Goal: Task Accomplishment & Management: Use online tool/utility

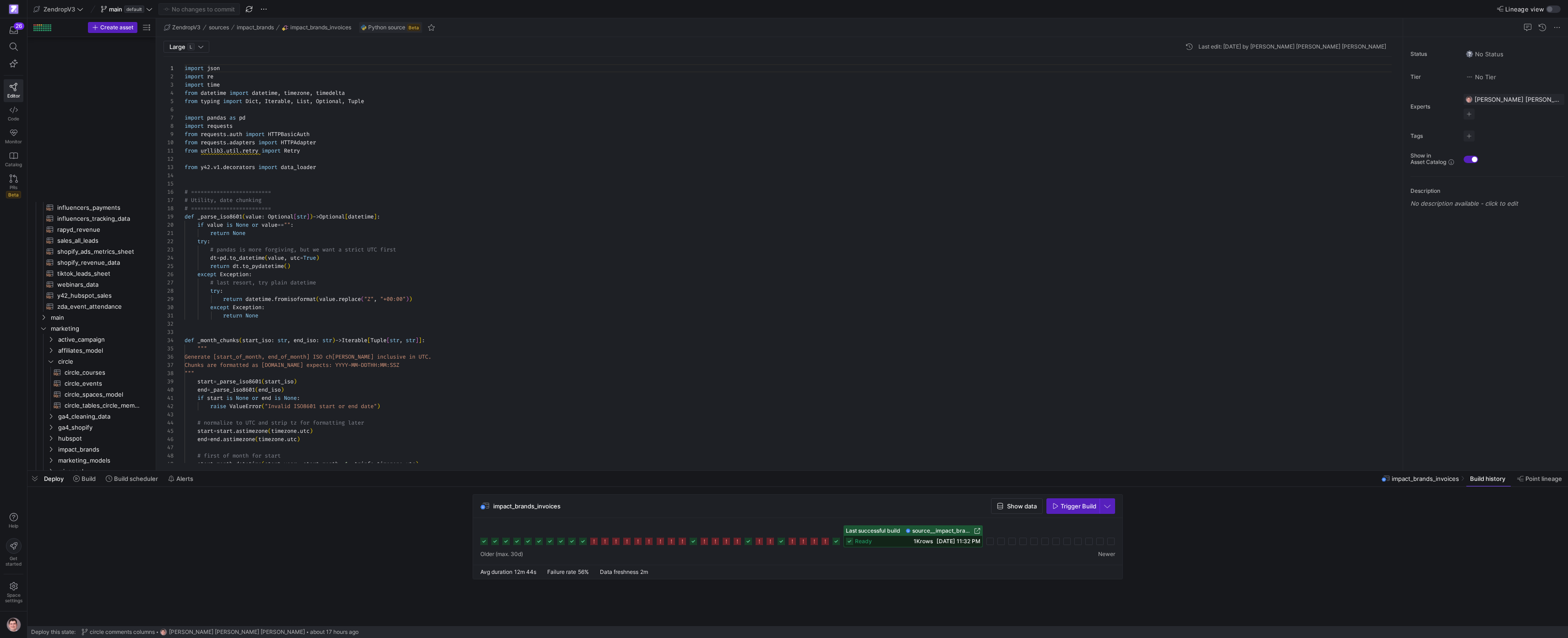
scroll to position [82, 0]
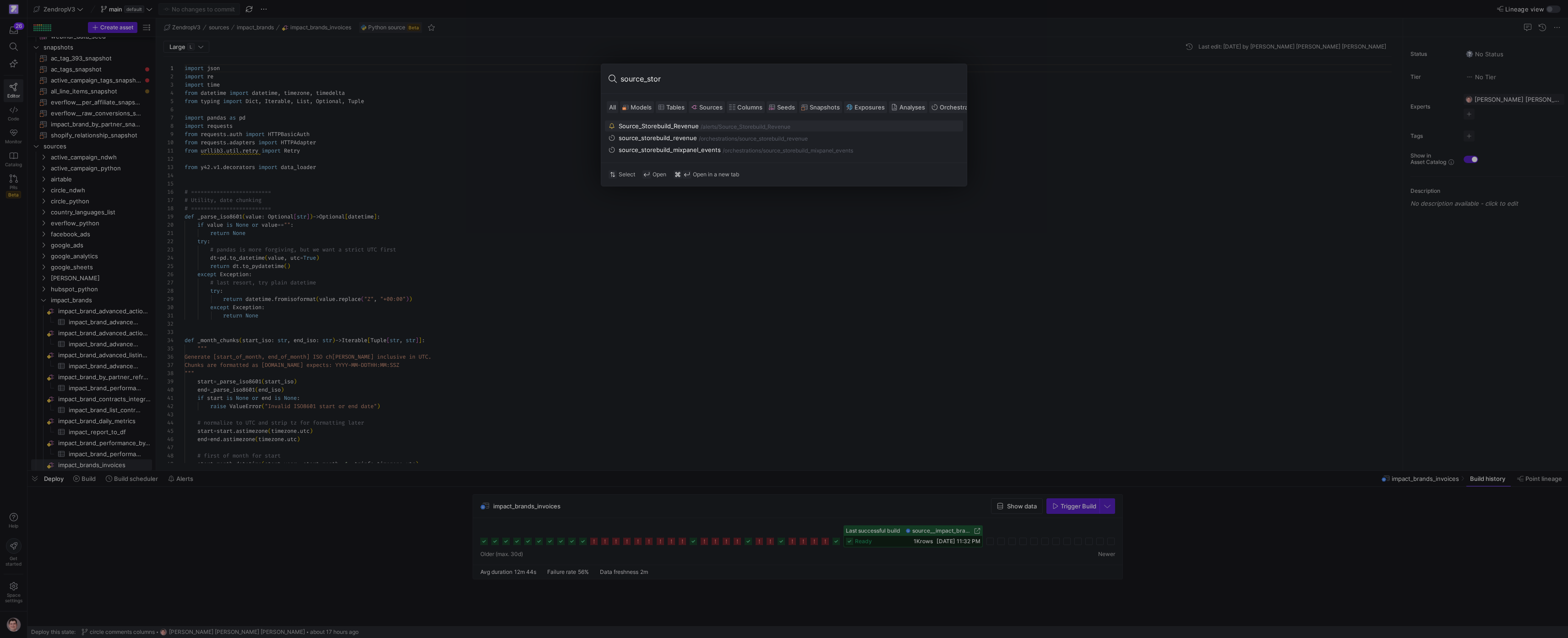
type input "source_store"
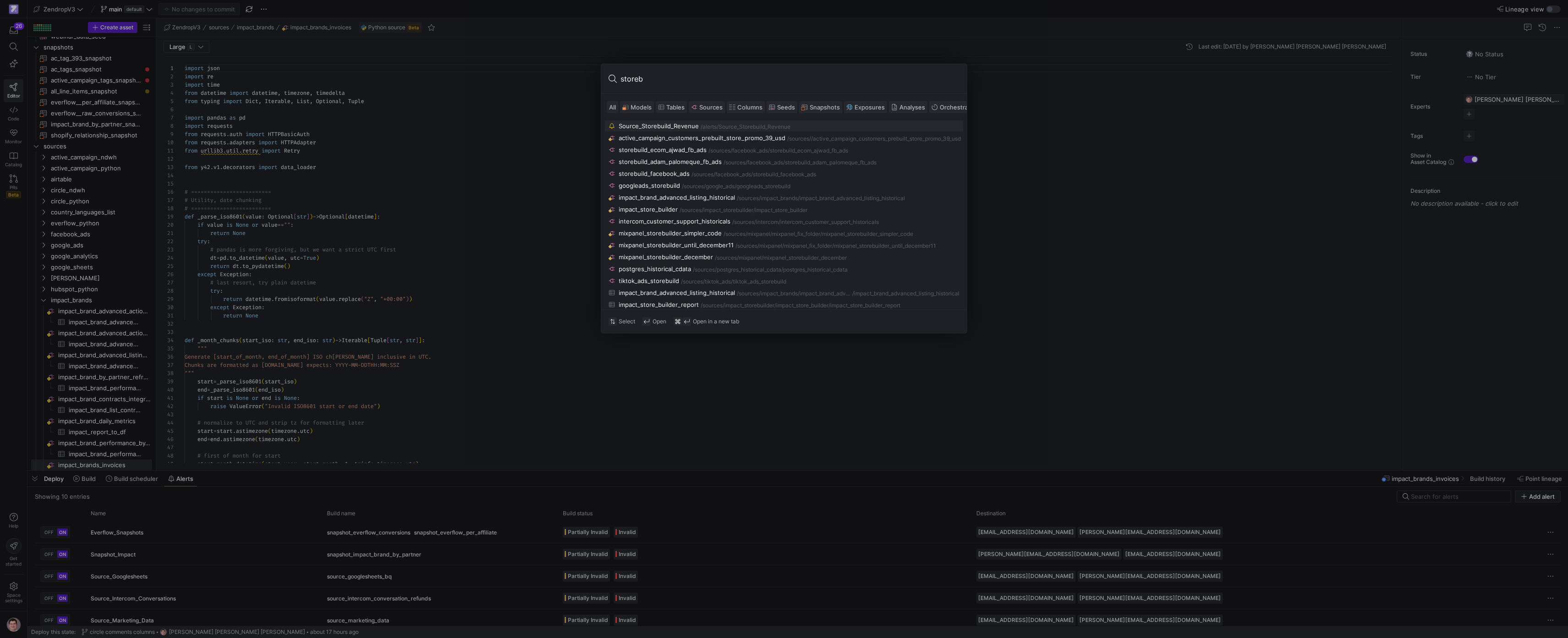
type input "storebu"
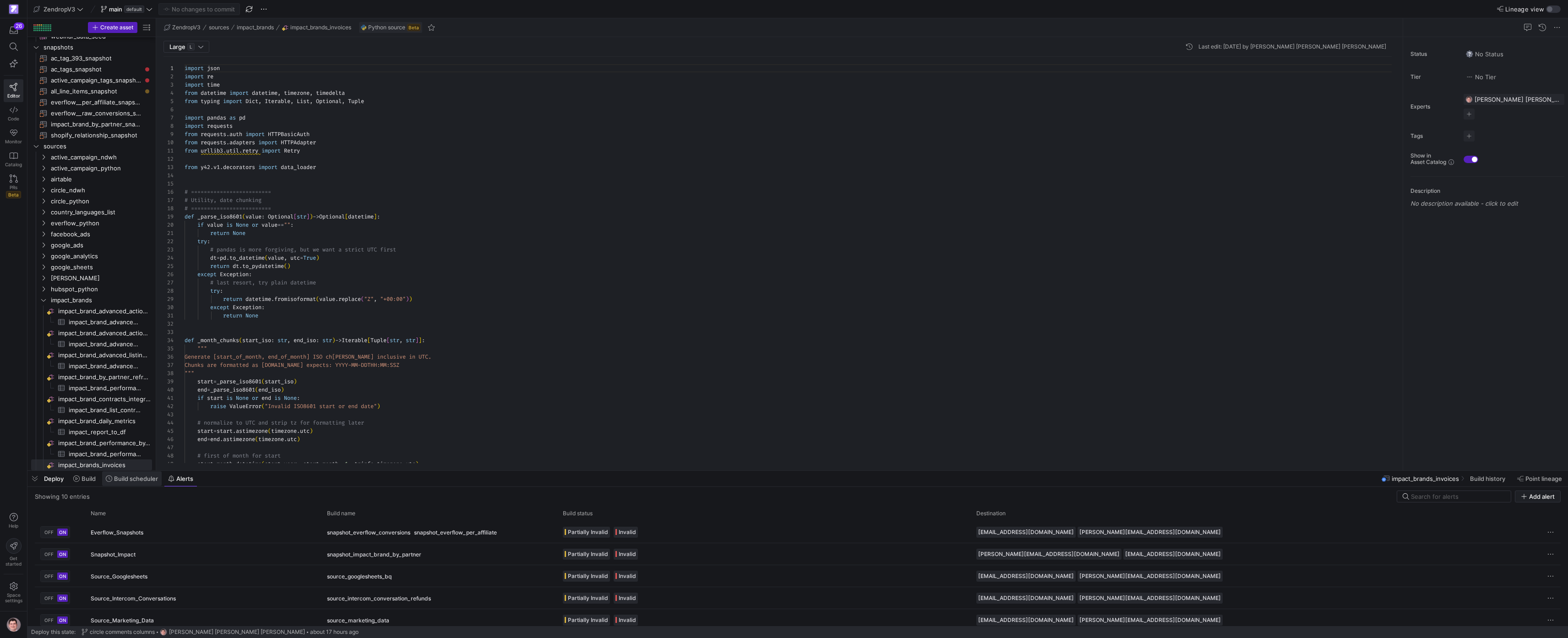
click at [151, 475] on span "Build scheduler" at bounding box center [136, 479] width 44 height 7
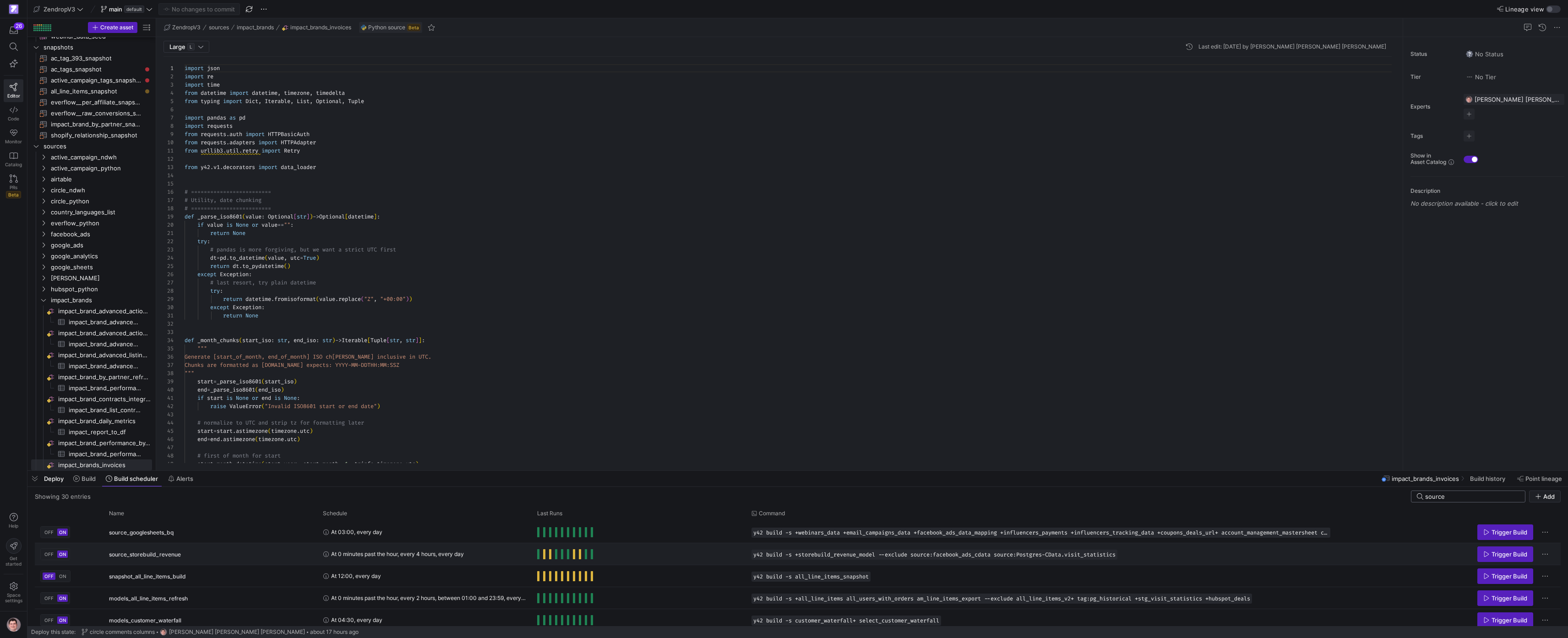
click at [1462, 499] on input "source" at bounding box center [1472, 497] width 94 height 7
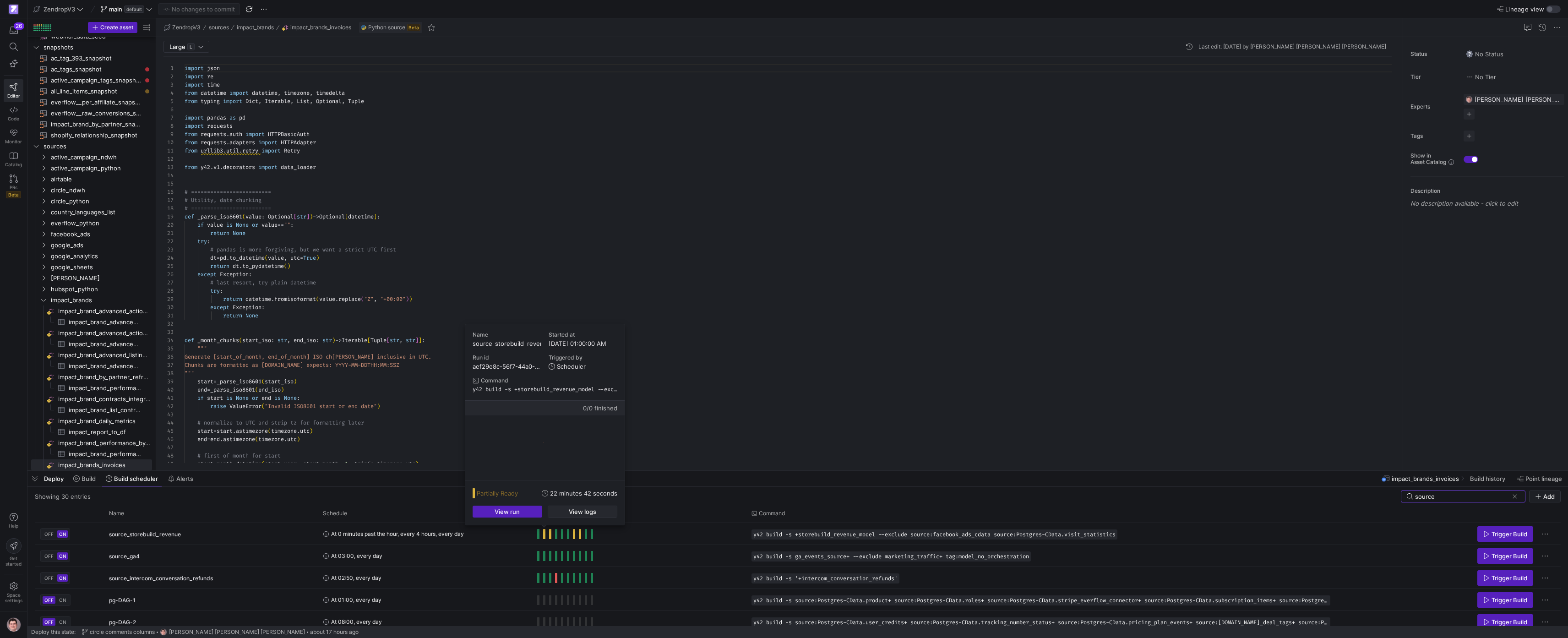
type input "source"
click at [570, 510] on span "View logs" at bounding box center [582, 511] width 27 height 7
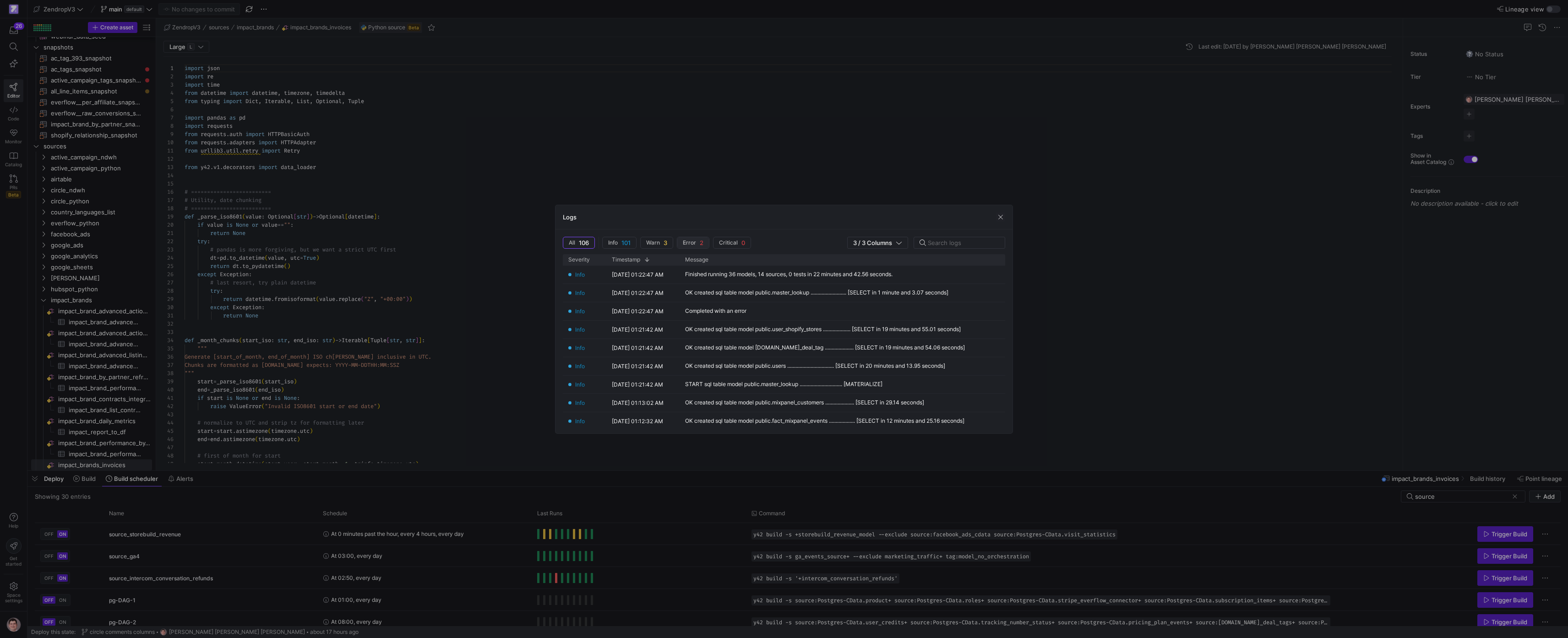
click at [704, 247] on span "2" at bounding box center [702, 243] width 4 height 7
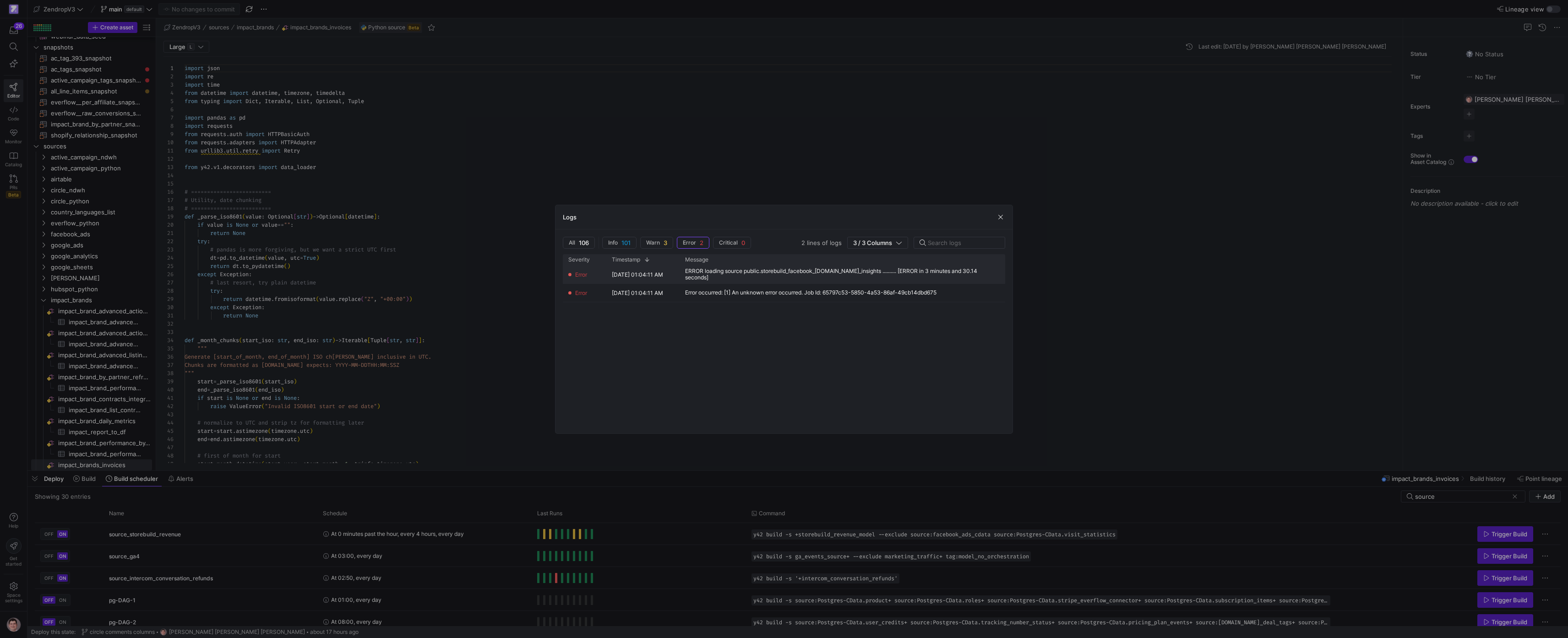
click at [794, 279] on div "ERROR loading source public.storebuild_facebook_[DOMAIN_NAME]_insights ........…" at bounding box center [837, 274] width 315 height 18
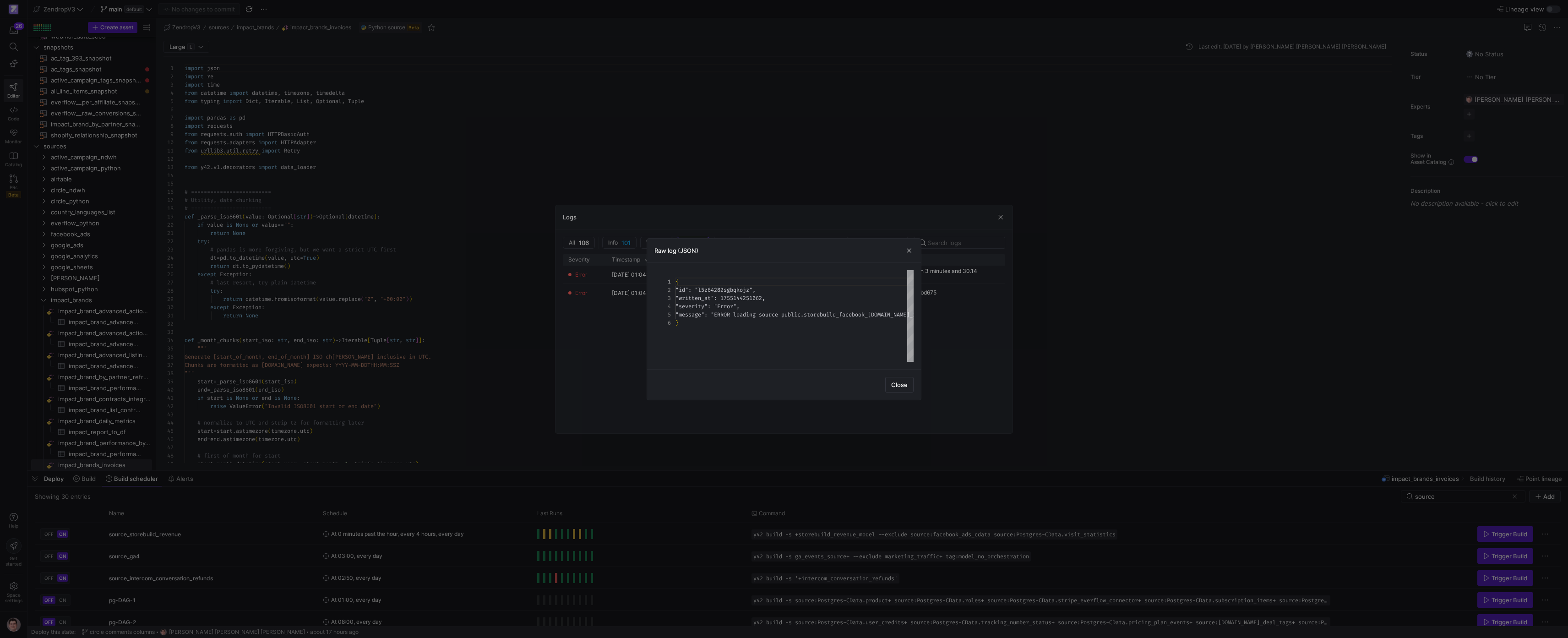
scroll to position [41, 0]
click at [793, 314] on div "{ "id" : "l5z64282sgbqkojz" , "written_at" : 1755144251062 , "severity" : "Erro…" at bounding box center [900, 316] width 448 height 91
click at [797, 306] on div "{ "id" : "l5z64282sgbqkojz" , "written_at" : 1755144251062 , "severity" : "Erro…" at bounding box center [900, 316] width 448 height 91
click at [796, 307] on div "{ "id" : "l5z64282sgbqkojz" , "written_at" : 1755144251062 , "severity" : "Erro…" at bounding box center [892, 316] width 448 height 91
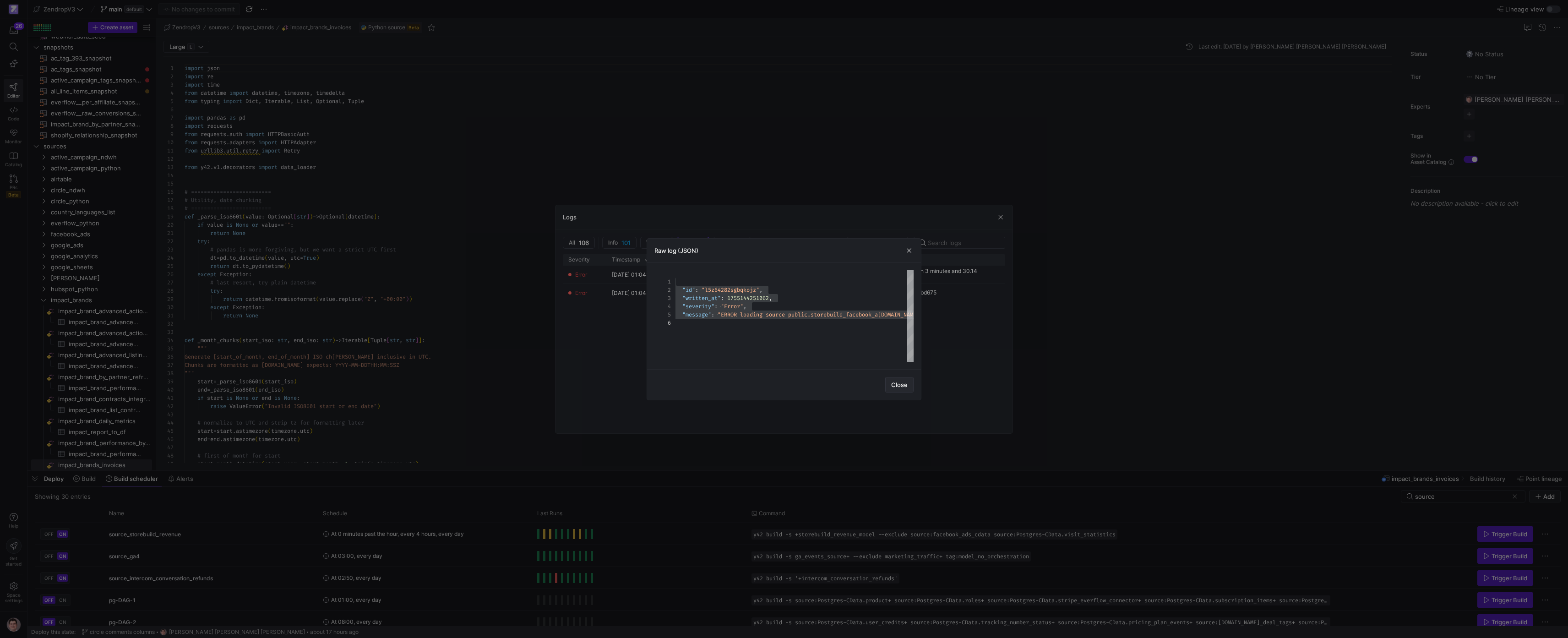
click at [892, 385] on span "Close" at bounding box center [899, 385] width 16 height 7
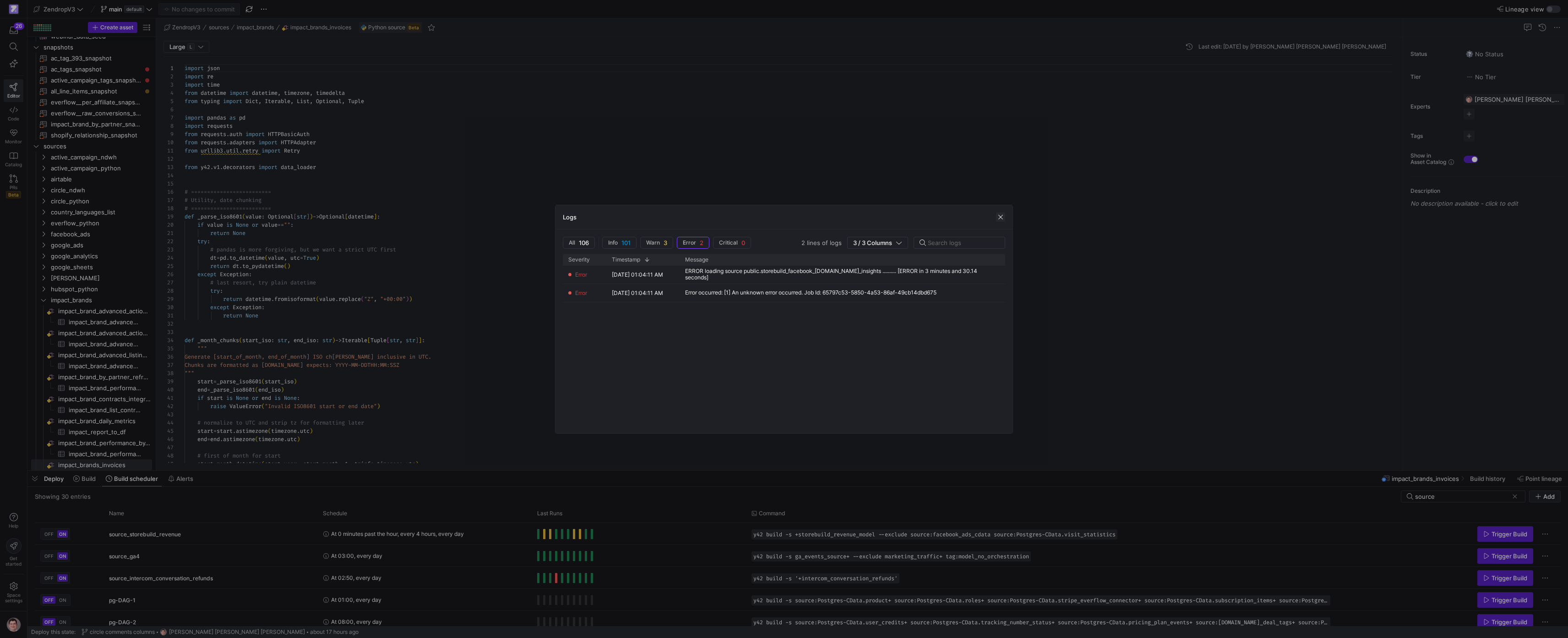
click at [998, 219] on span "button" at bounding box center [1000, 217] width 9 height 9
